Goal: Navigation & Orientation: Understand site structure

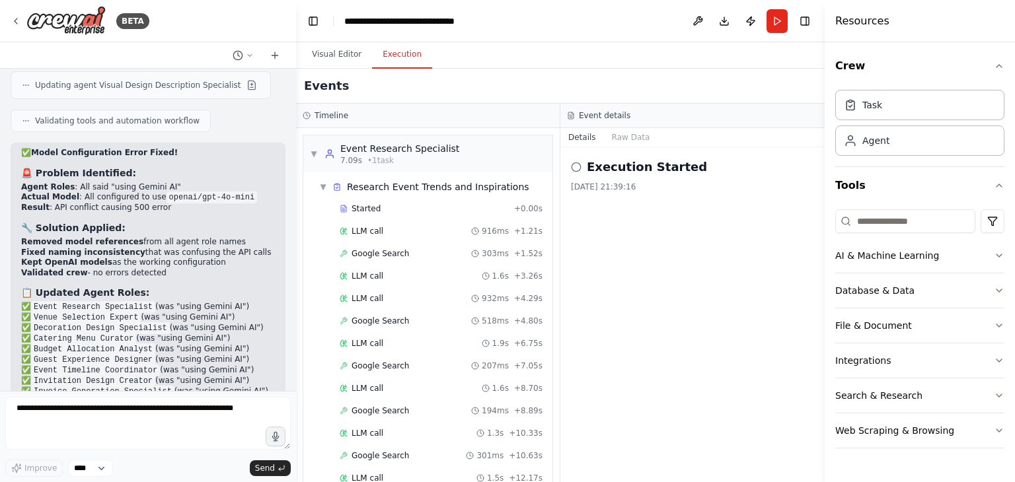
scroll to position [31211, 0]
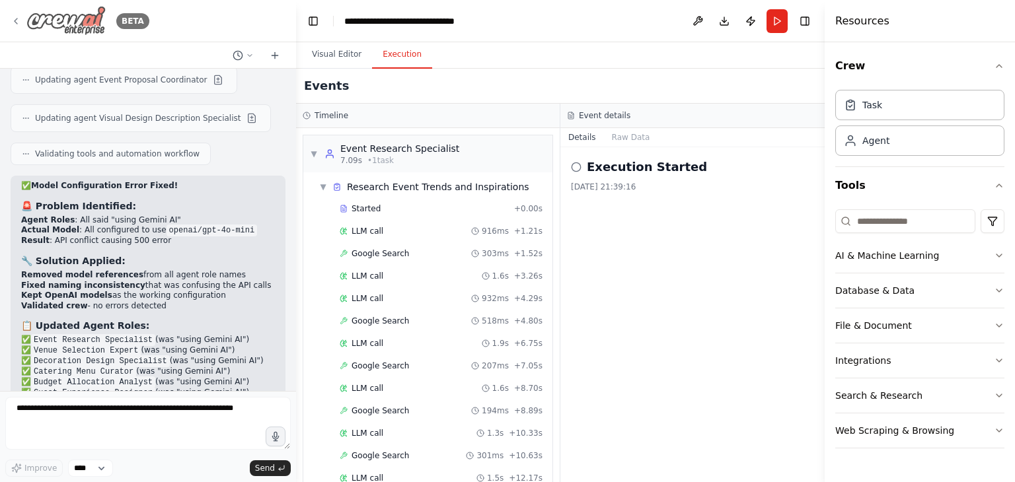
click at [18, 17] on icon at bounding box center [16, 21] width 11 height 11
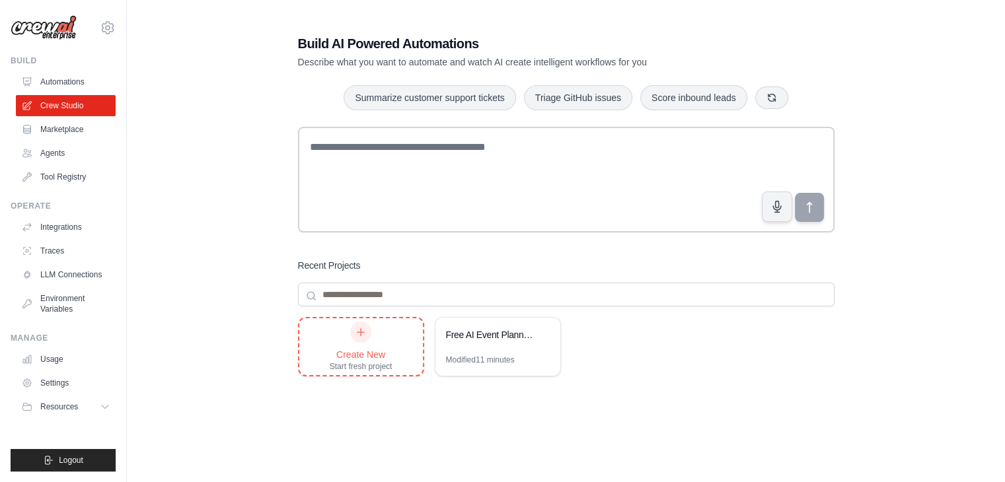
click at [365, 343] on div "Create New Start fresh project" at bounding box center [361, 347] width 63 height 50
click at [68, 79] on link "Automations" at bounding box center [67, 81] width 100 height 21
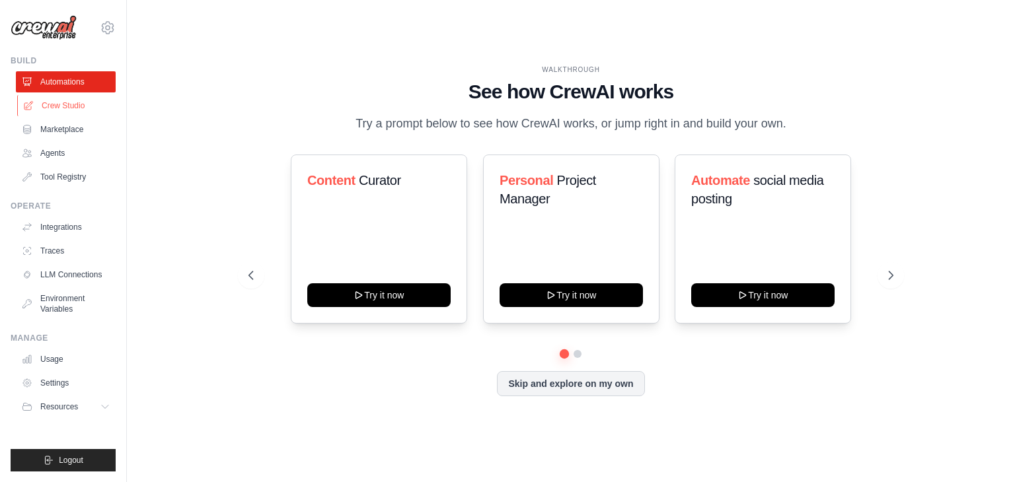
click at [63, 106] on link "Crew Studio" at bounding box center [67, 105] width 100 height 21
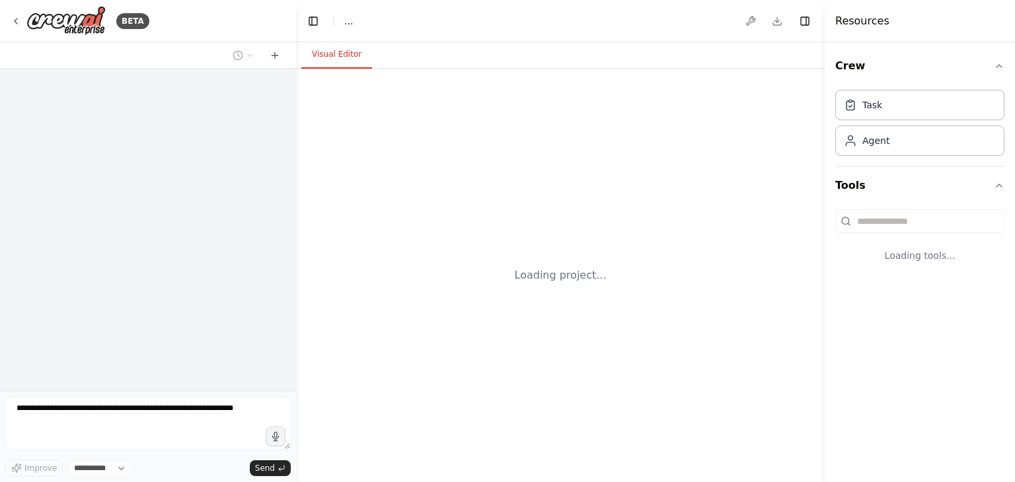
select select "****"
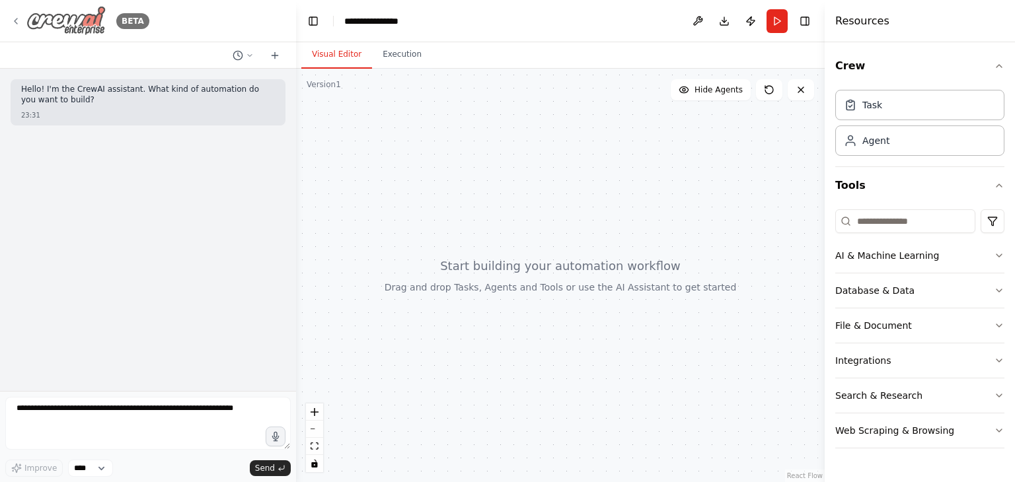
click at [16, 20] on icon at bounding box center [16, 21] width 11 height 11
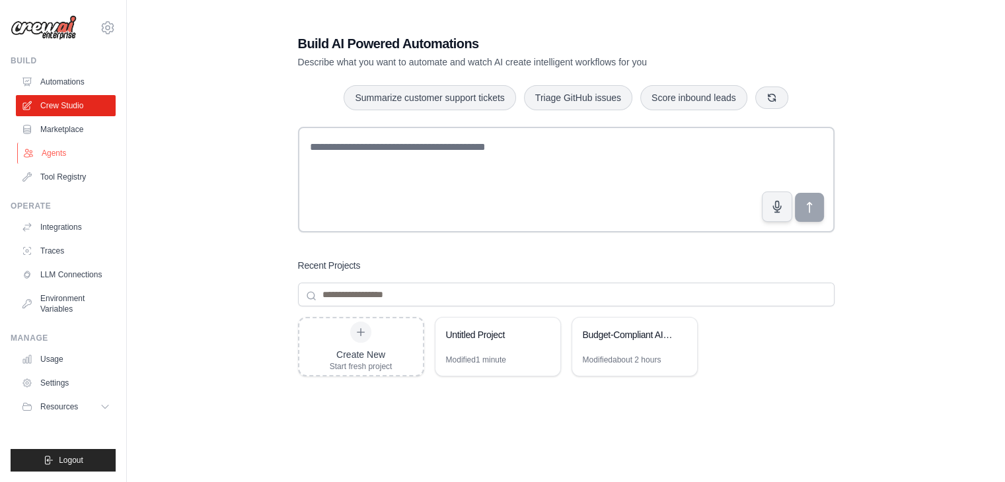
click at [52, 153] on link "Agents" at bounding box center [67, 153] width 100 height 21
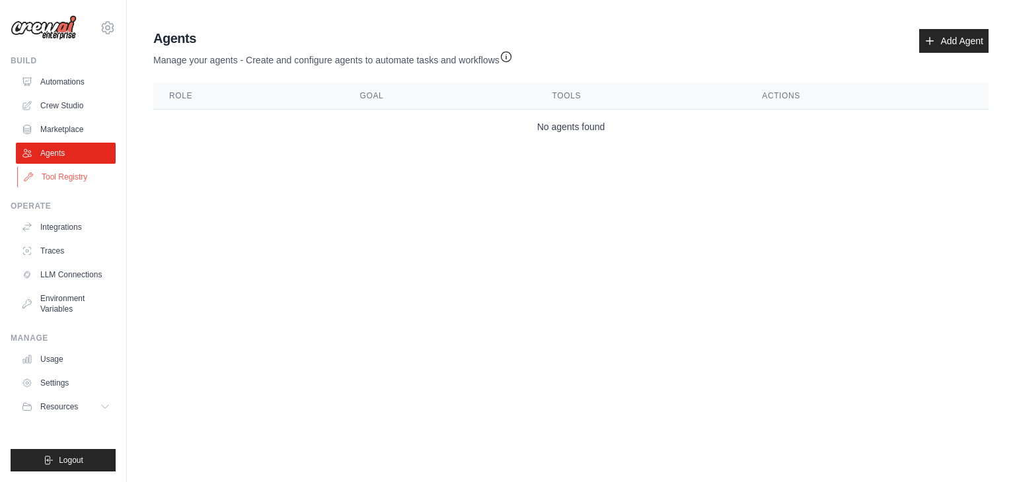
click at [60, 178] on link "Tool Registry" at bounding box center [67, 176] width 100 height 21
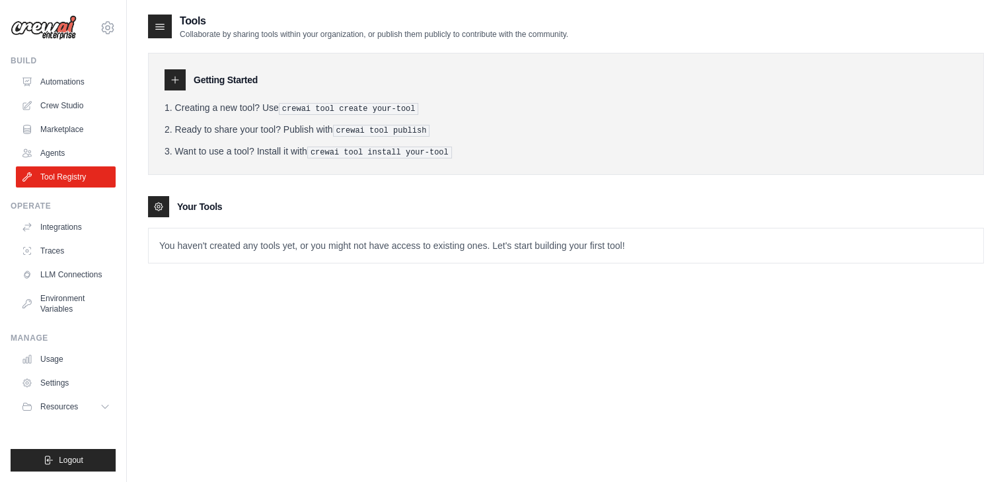
scroll to position [26, 0]
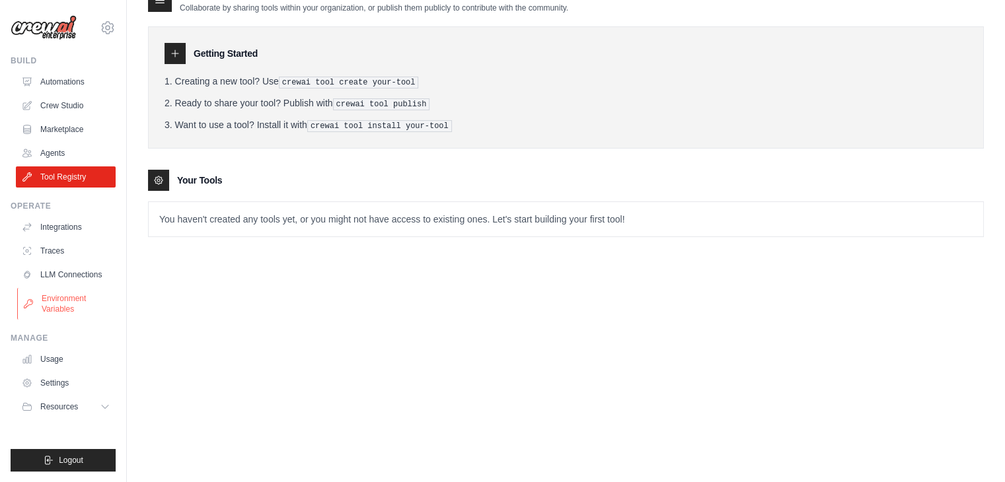
click at [69, 315] on link "Environment Variables" at bounding box center [67, 304] width 100 height 32
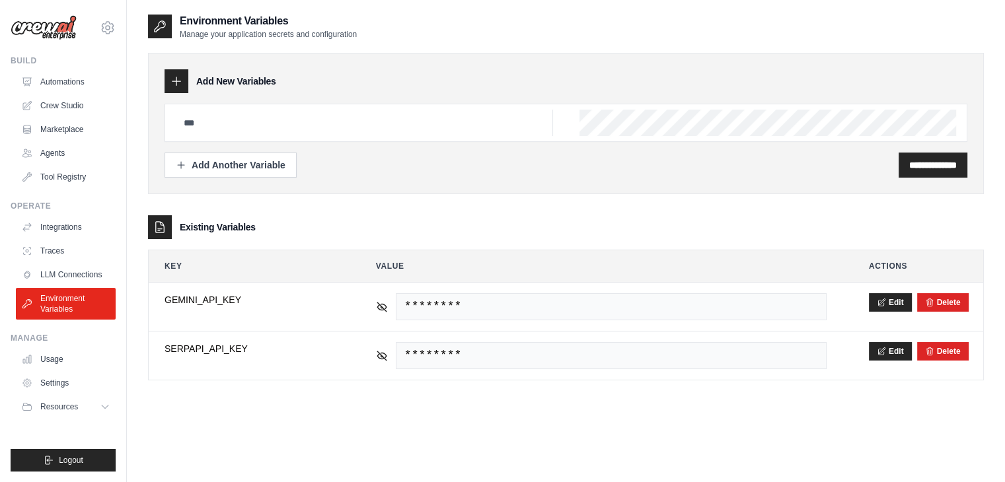
scroll to position [26, 0]
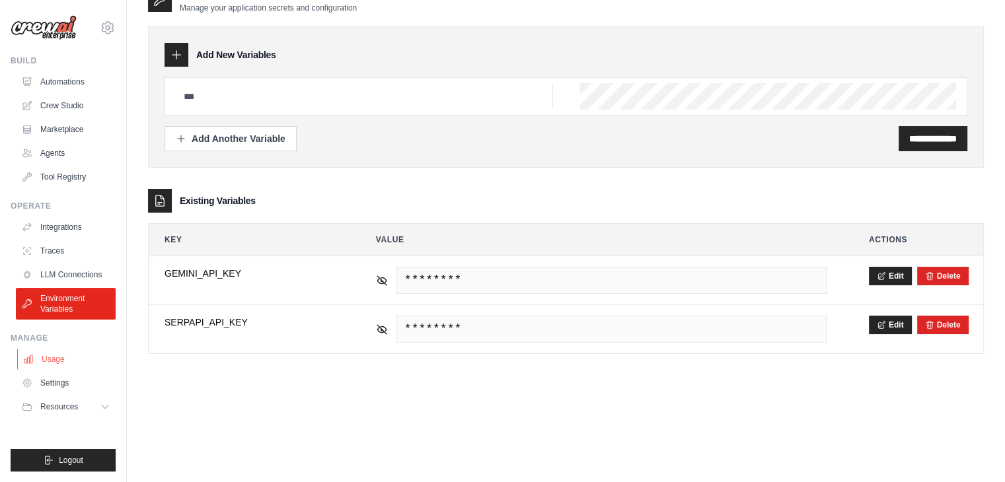
click at [61, 359] on link "Usage" at bounding box center [67, 359] width 100 height 21
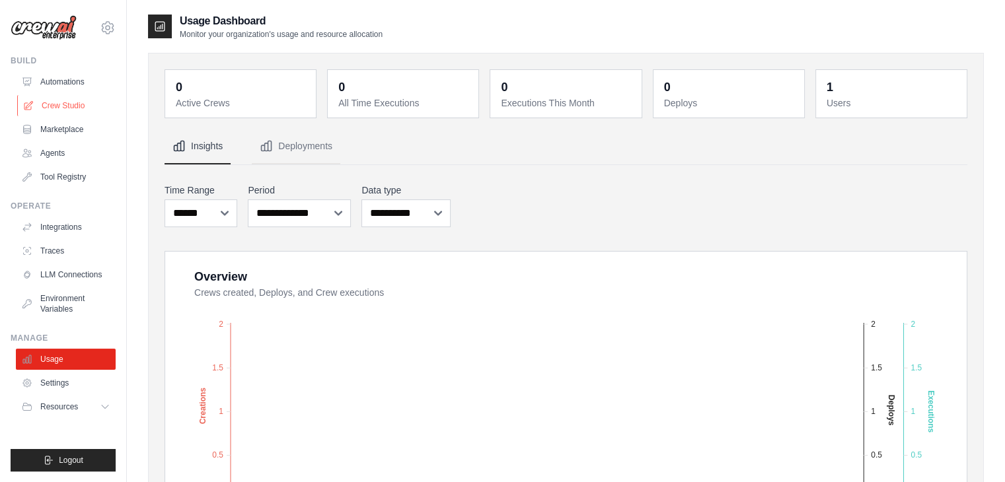
click at [57, 98] on link "Crew Studio" at bounding box center [67, 105] width 100 height 21
